Goal: Information Seeking & Learning: Learn about a topic

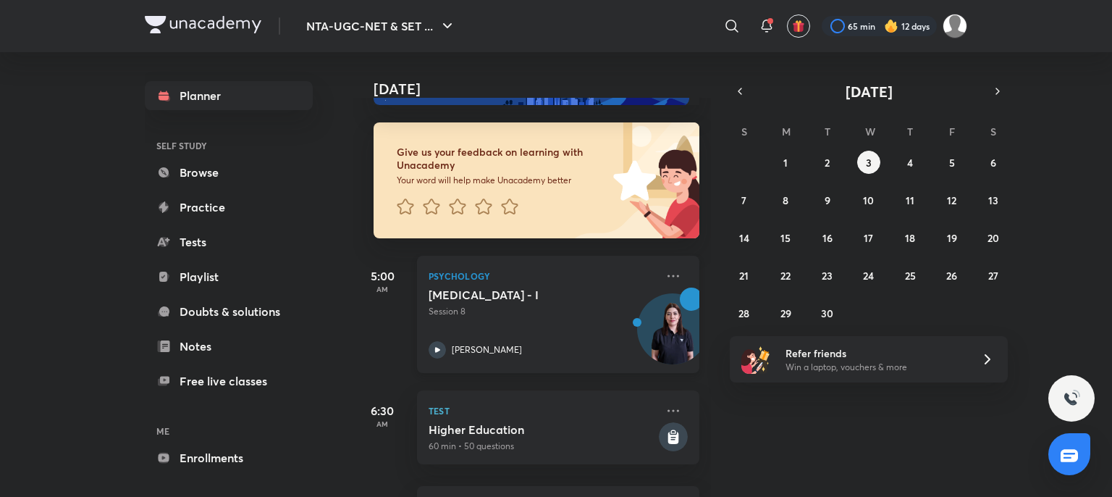
scroll to position [62, 0]
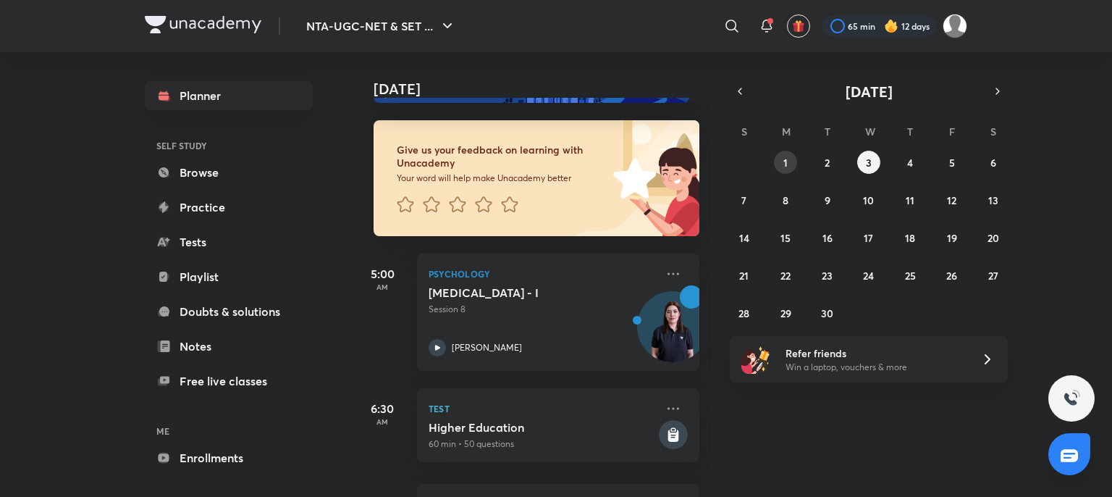
click at [790, 162] on button "1" at bounding box center [785, 162] width 23 height 23
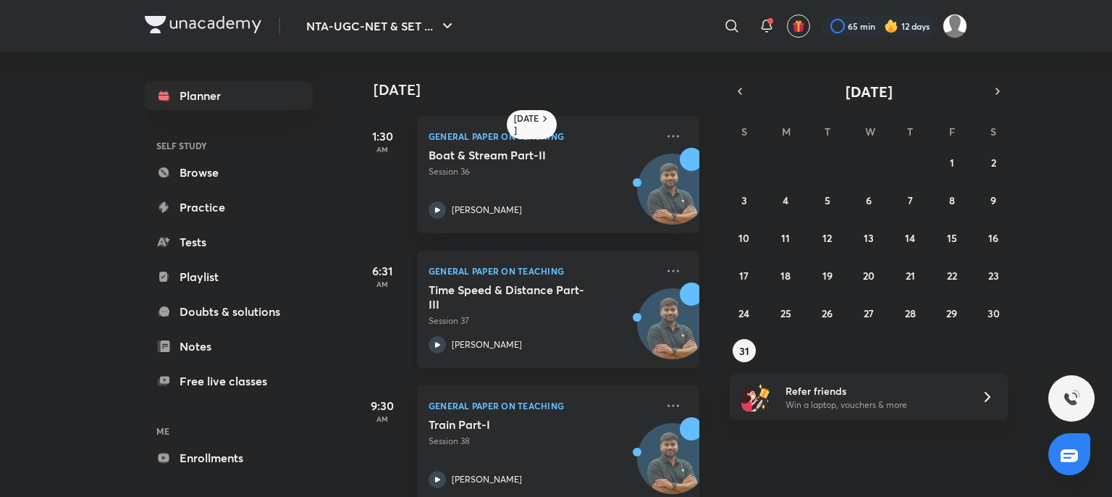
scroll to position [163, 0]
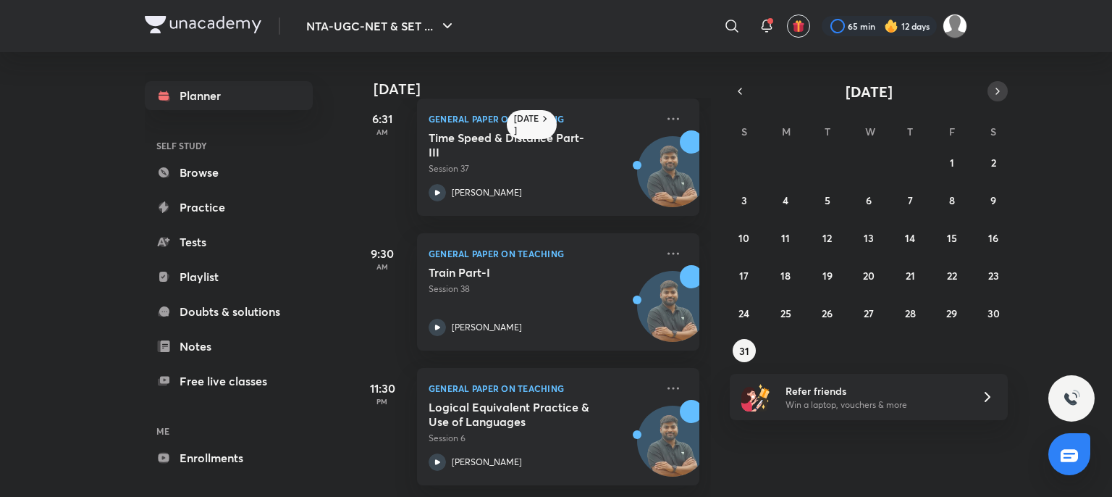
click at [993, 94] on icon "button" at bounding box center [998, 91] width 12 height 13
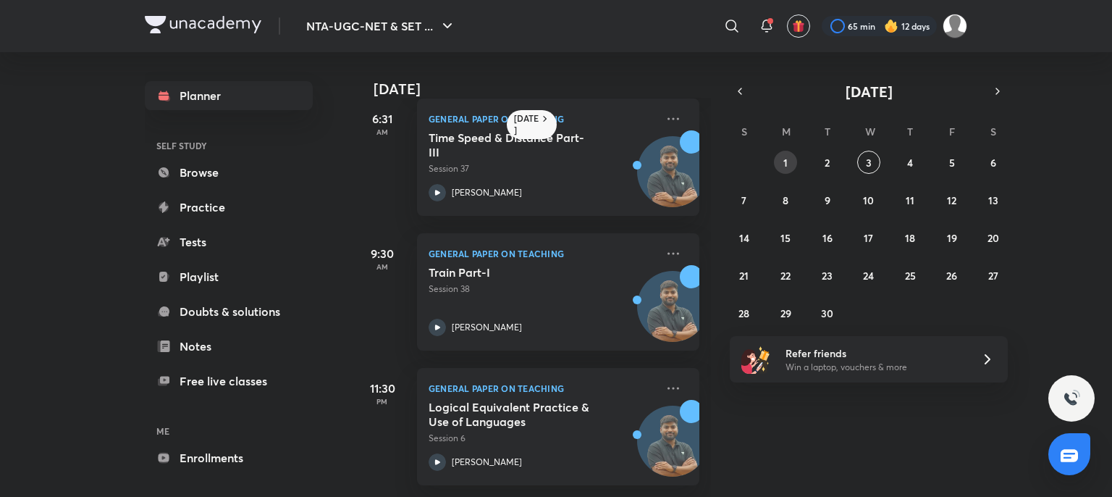
click at [785, 156] on abbr "1" at bounding box center [785, 163] width 4 height 14
click at [789, 163] on button "1" at bounding box center [785, 162] width 23 height 23
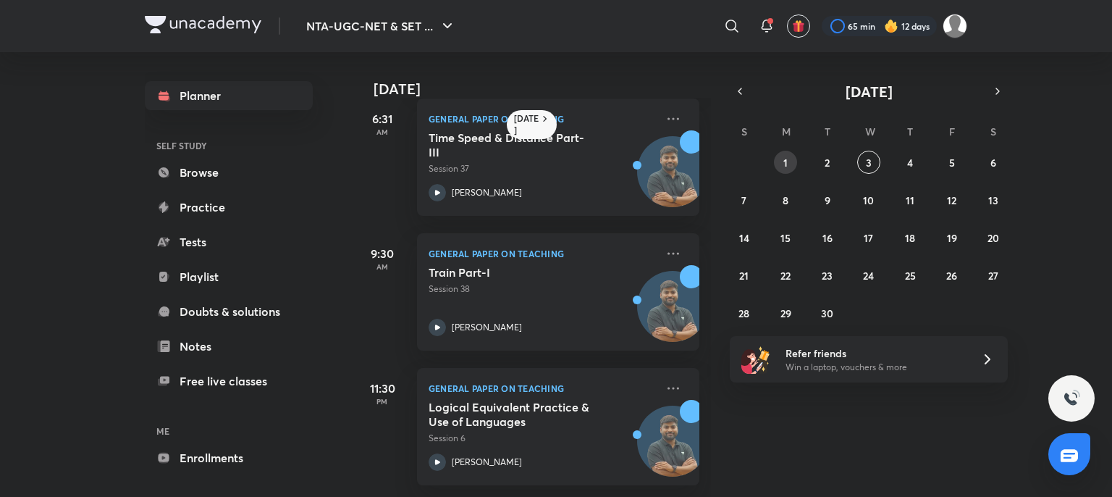
click at [789, 163] on button "1" at bounding box center [785, 162] width 23 height 23
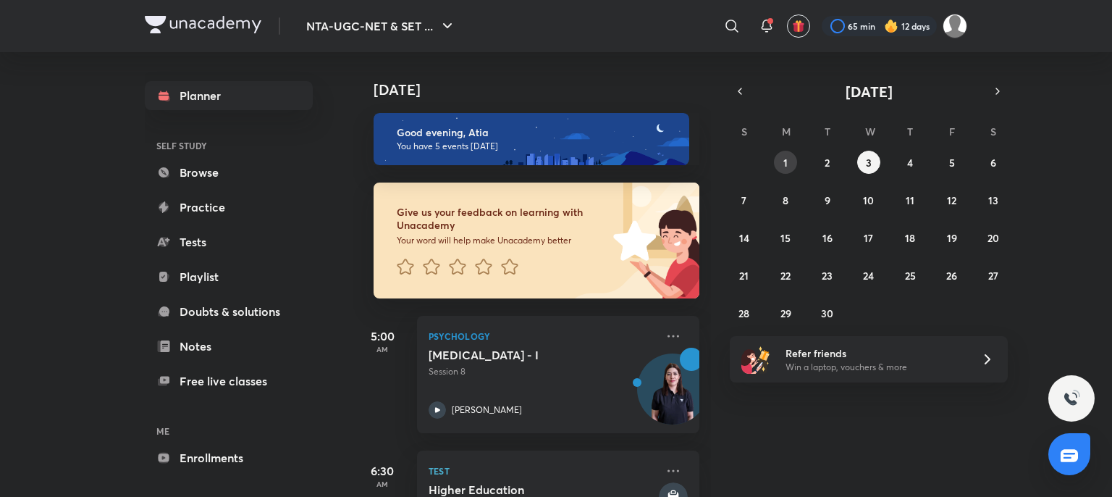
click at [788, 162] on button "1" at bounding box center [785, 162] width 23 height 23
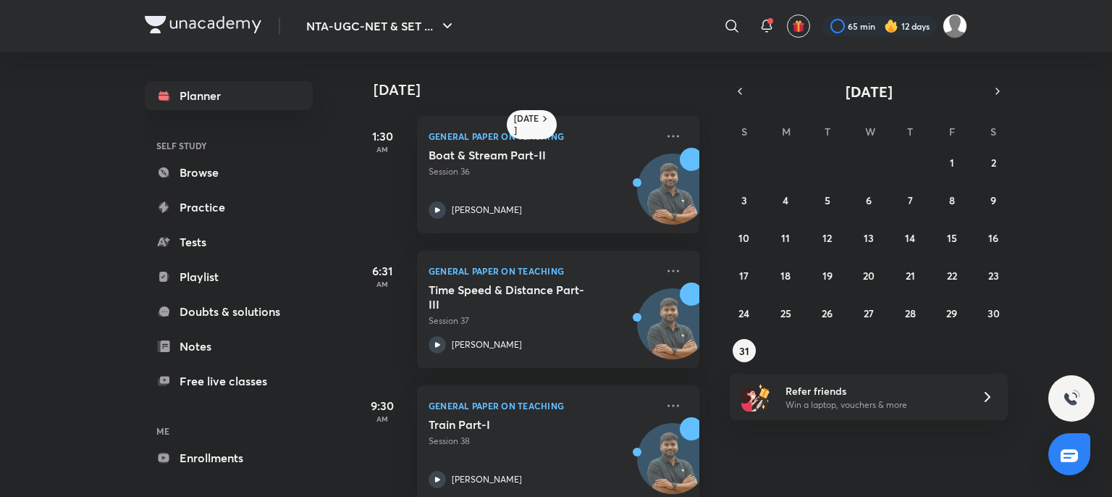
scroll to position [163, 0]
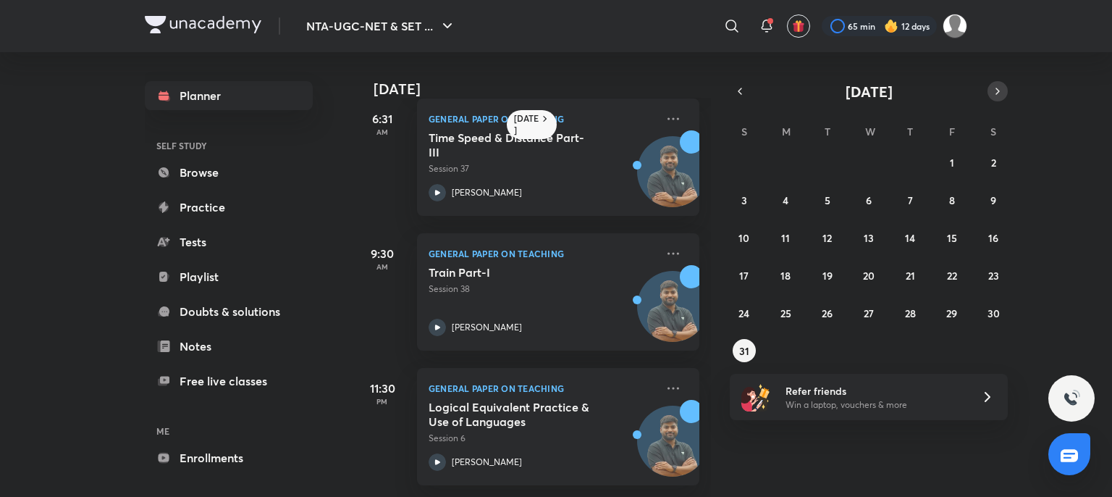
click at [1001, 88] on icon "button" at bounding box center [998, 91] width 12 height 13
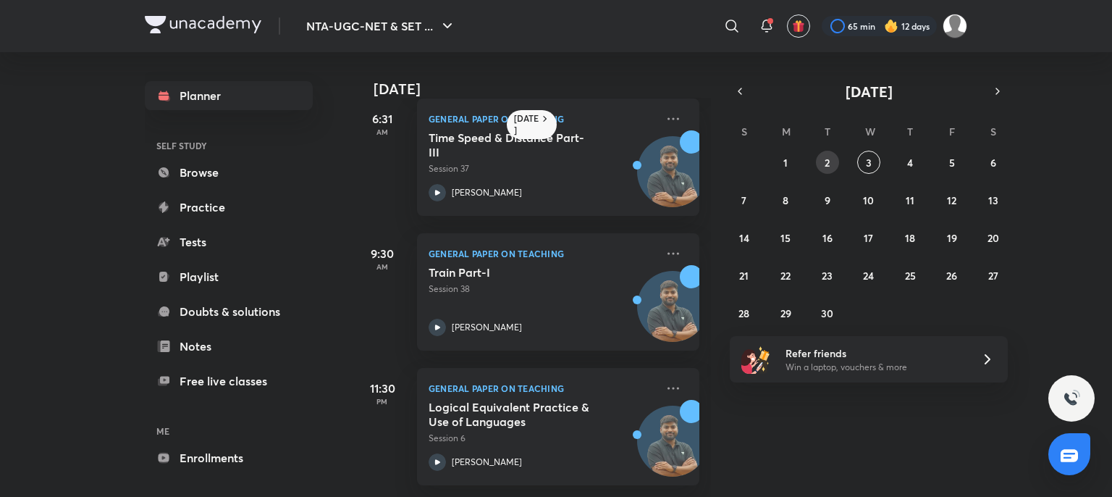
click at [817, 157] on button "2" at bounding box center [827, 162] width 23 height 23
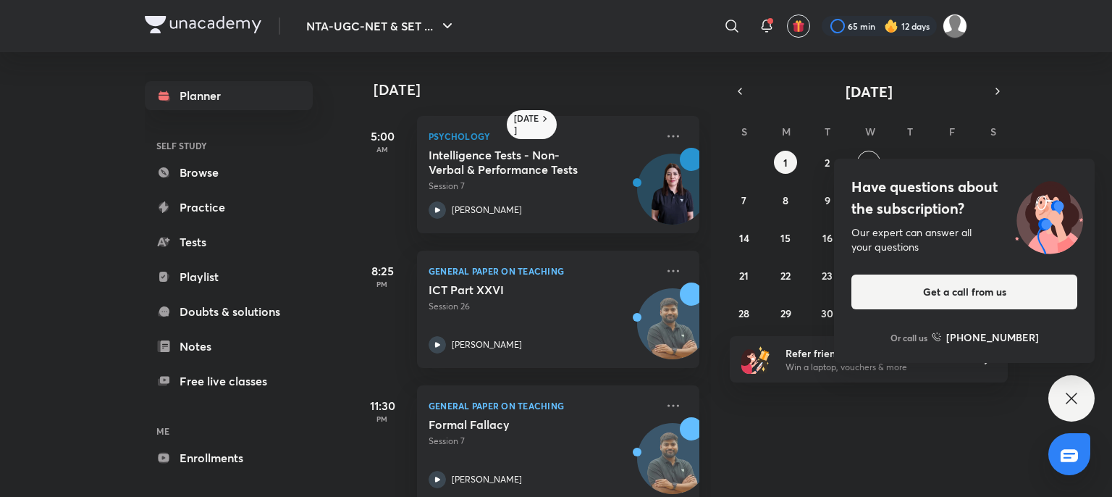
click at [1077, 400] on icon at bounding box center [1071, 398] width 17 height 17
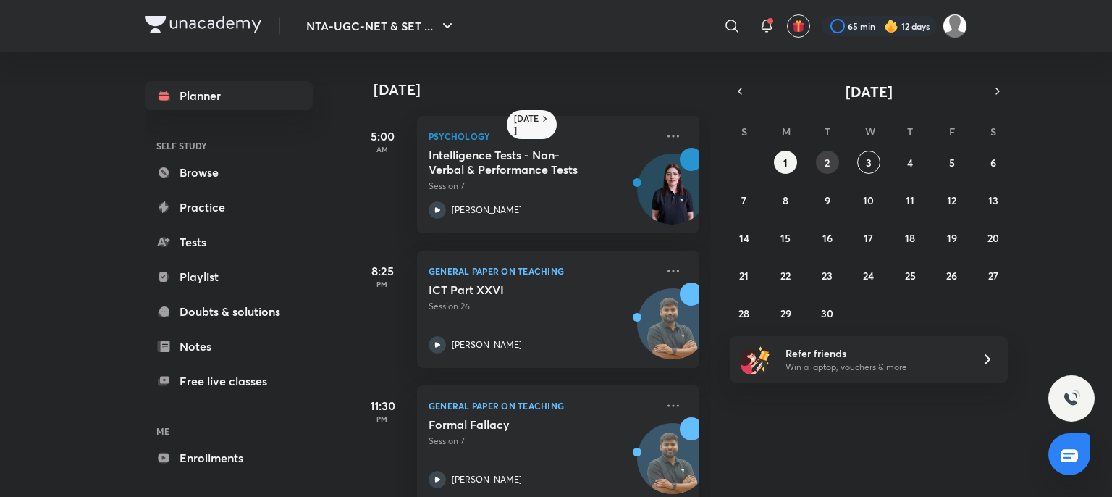
click at [833, 159] on button "2" at bounding box center [827, 162] width 23 height 23
click at [870, 156] on abbr "3" at bounding box center [869, 163] width 6 height 14
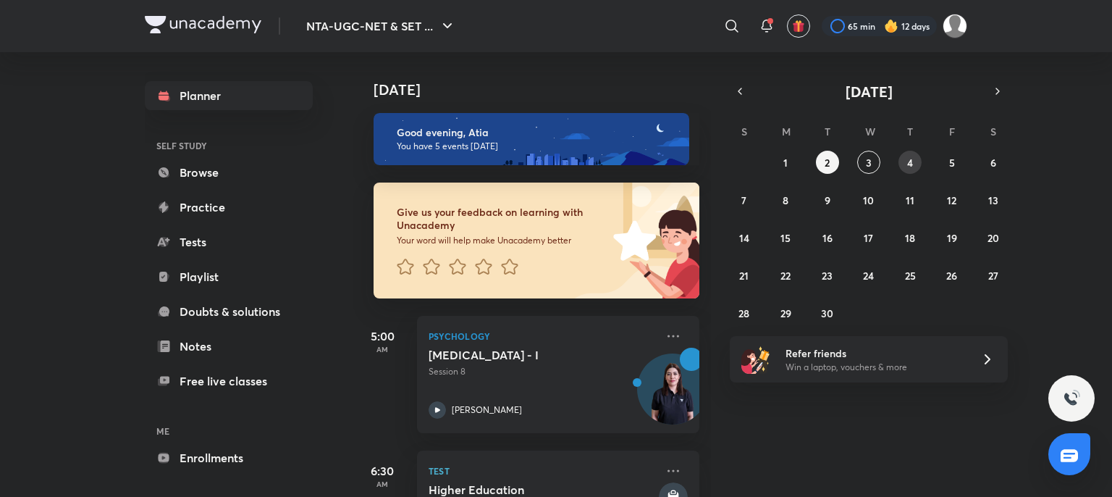
click at [906, 161] on button "4" at bounding box center [910, 162] width 23 height 23
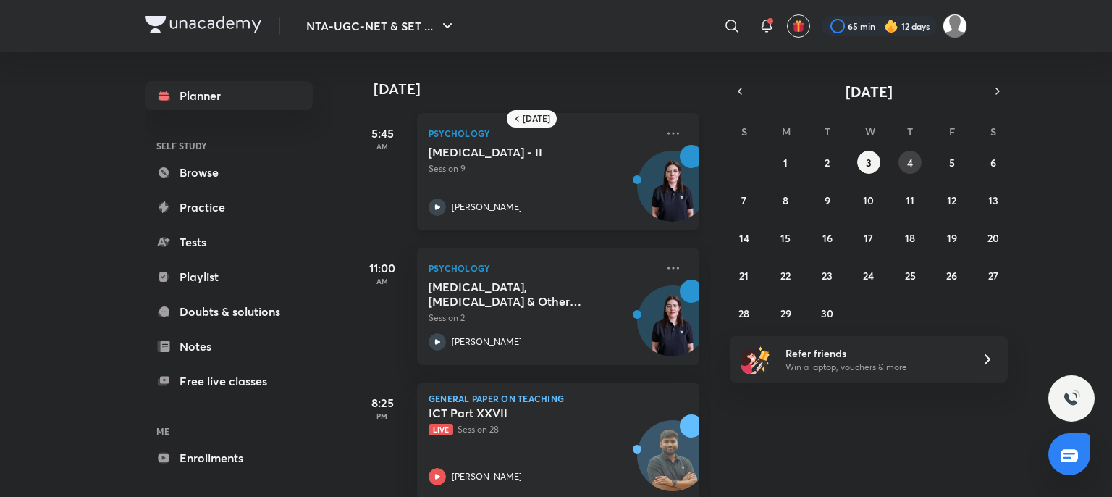
scroll to position [0, 0]
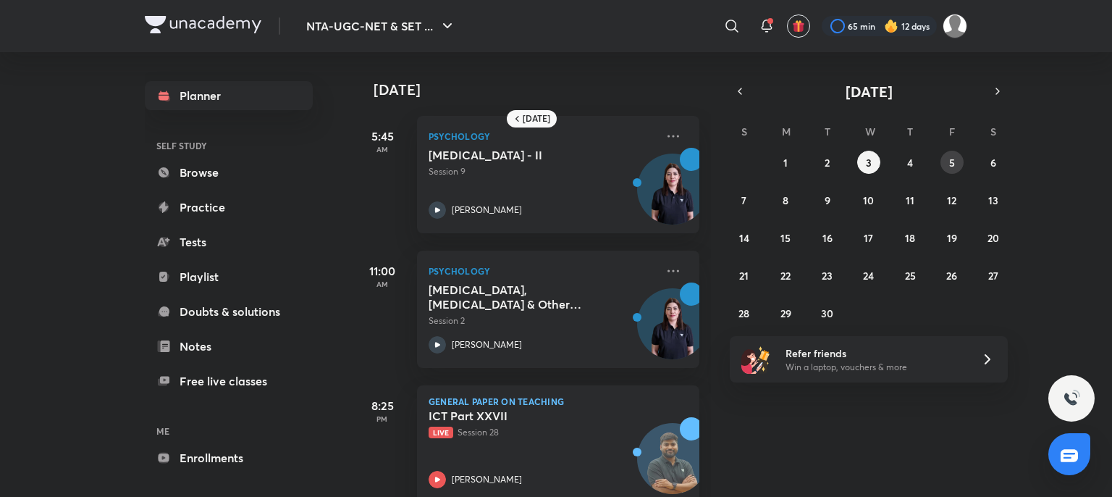
click at [954, 166] on abbr "5" at bounding box center [952, 163] width 6 height 14
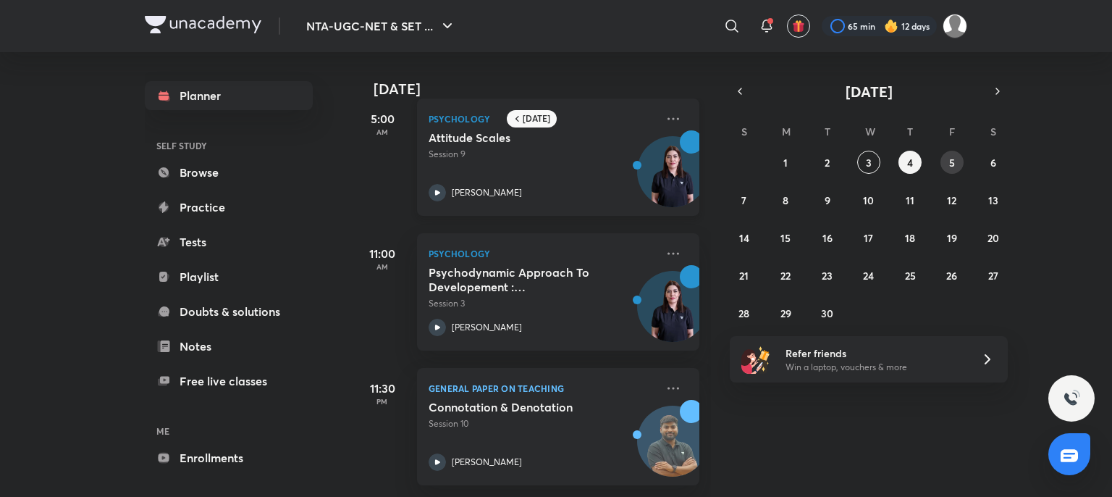
scroll to position [29, 0]
click at [828, 161] on abbr "2" at bounding box center [827, 163] width 5 height 14
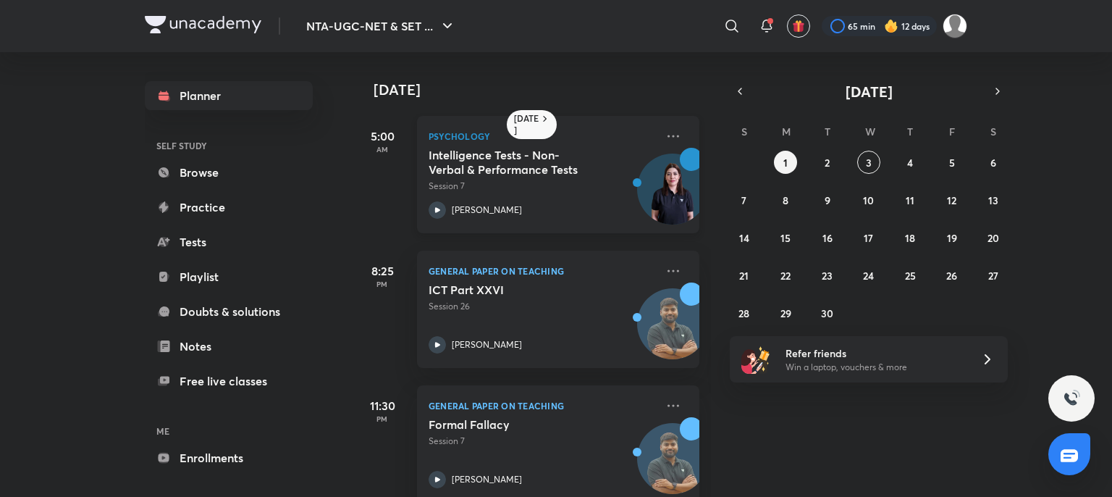
click at [597, 188] on p "Session 7" at bounding box center [542, 186] width 227 height 13
